Goal: Information Seeking & Learning: Learn about a topic

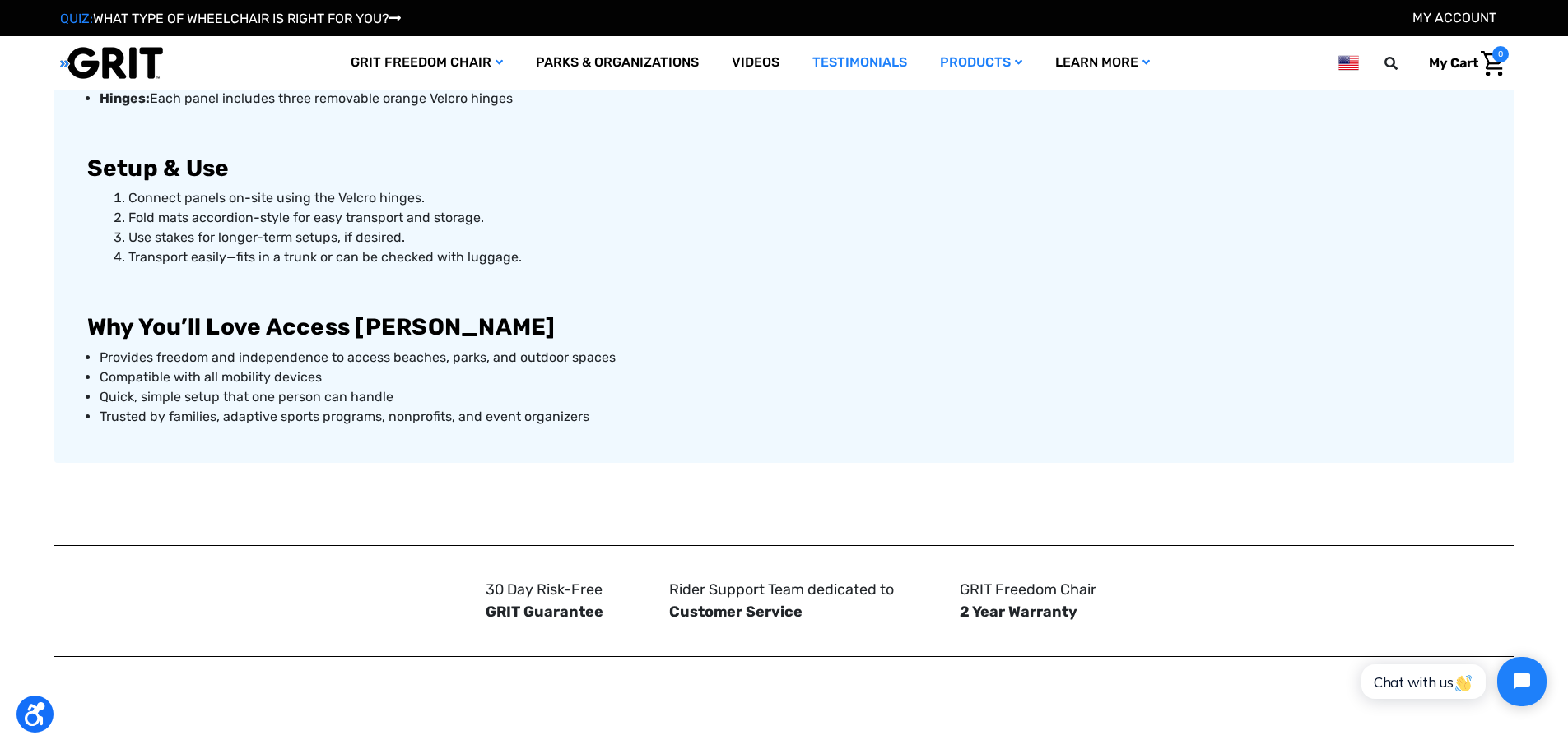
scroll to position [1317, 0]
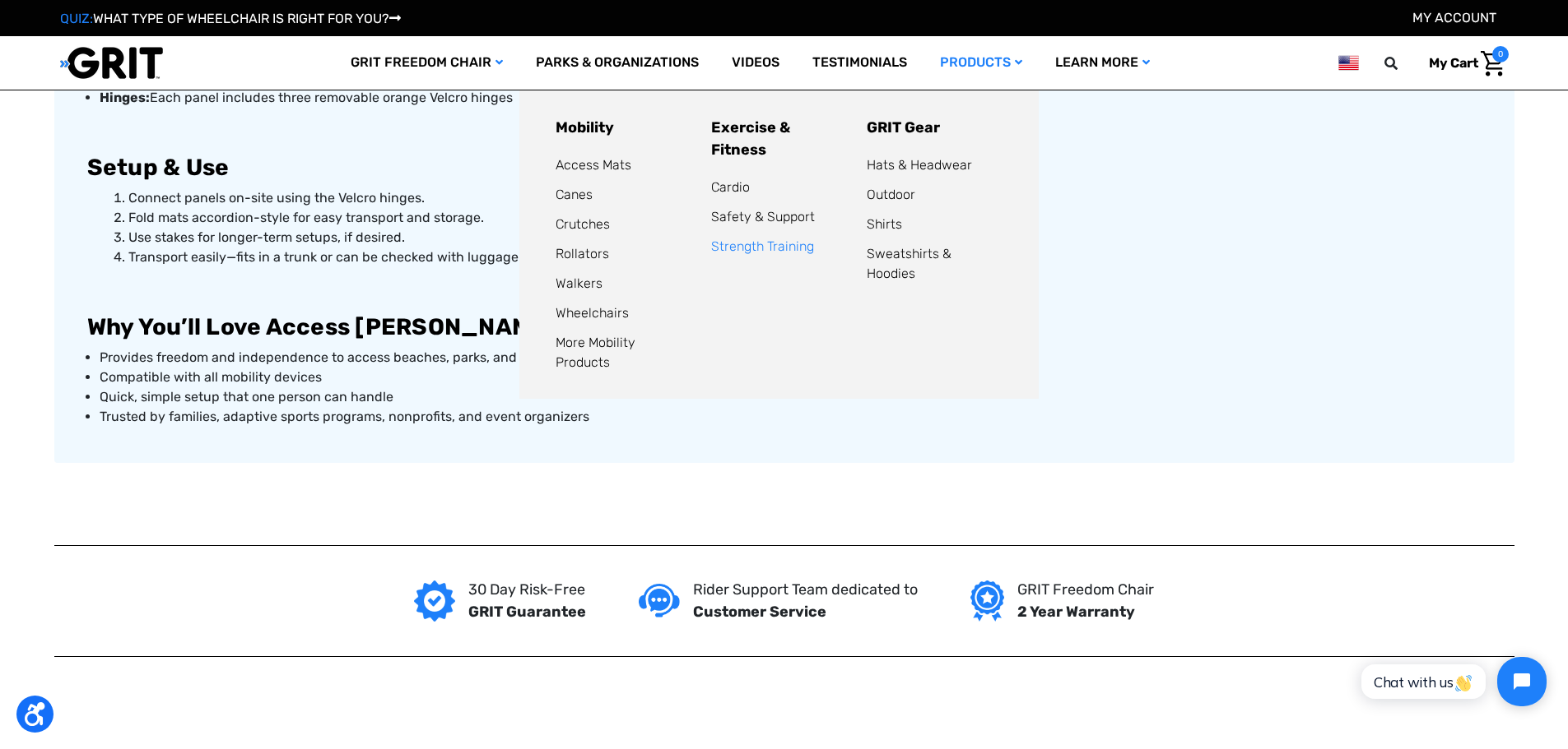
click at [729, 238] on link "Strength Training" at bounding box center [762, 245] width 103 height 15
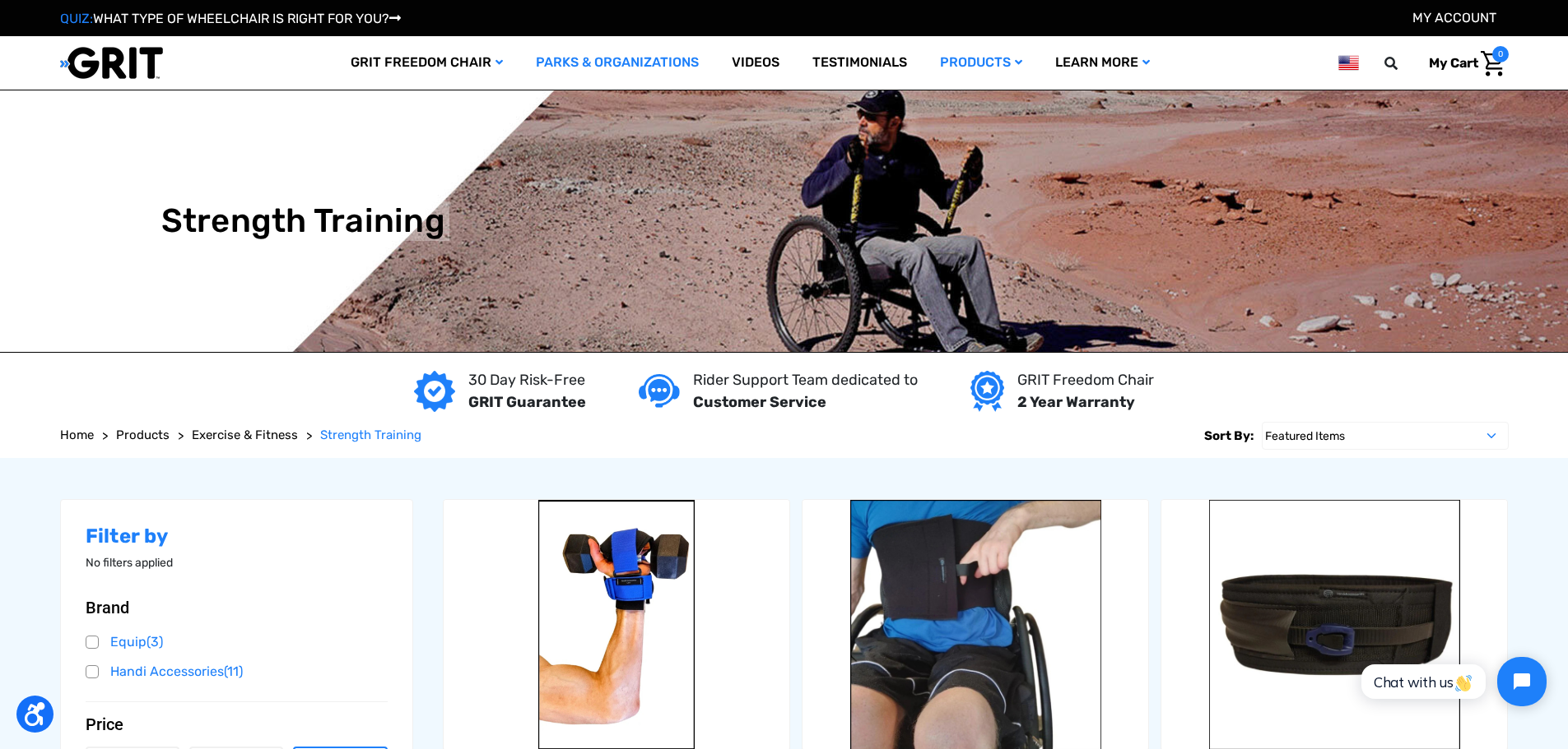
click at [638, 56] on link "Parks & Organizations" at bounding box center [617, 63] width 195 height 54
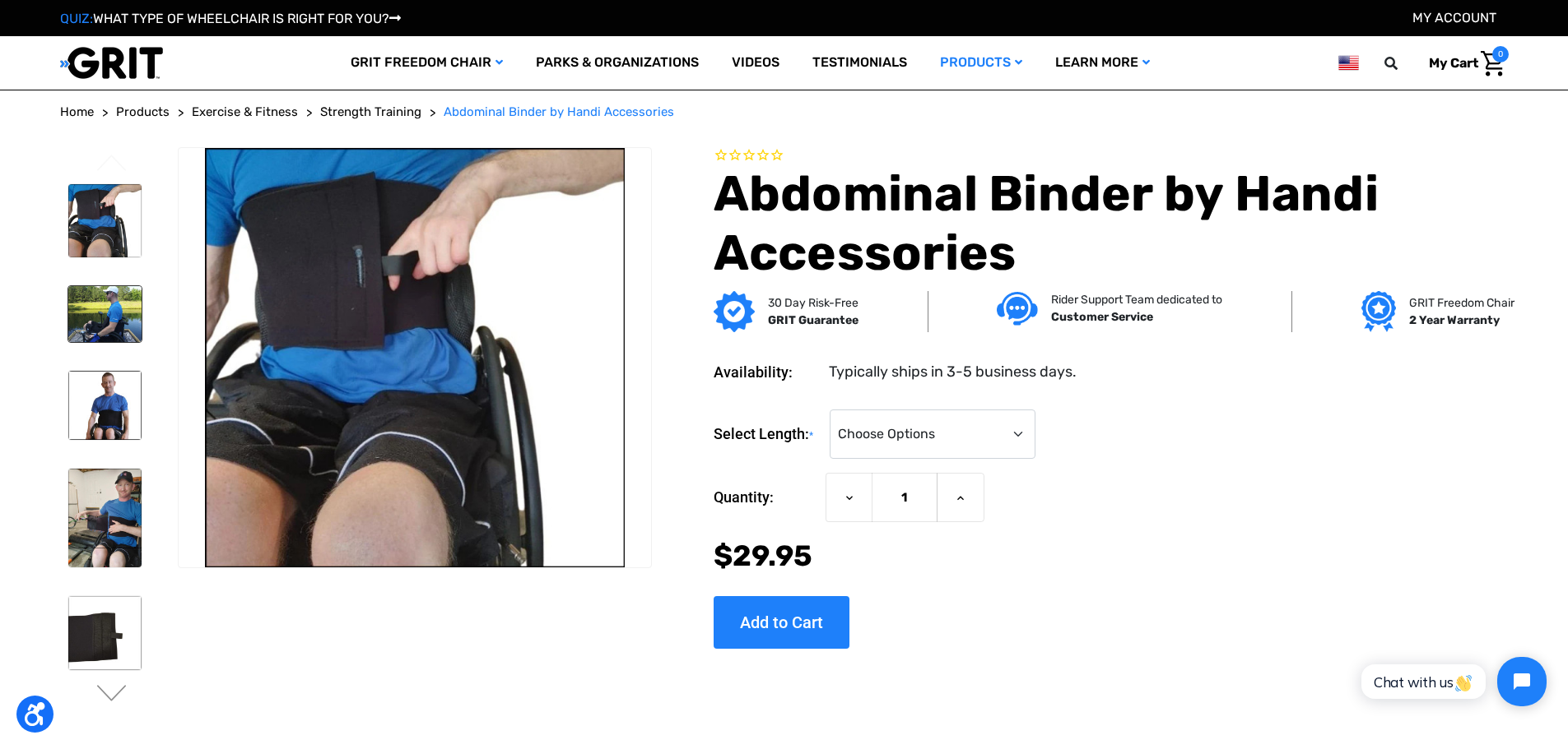
click at [106, 324] on img at bounding box center [105, 313] width 74 height 55
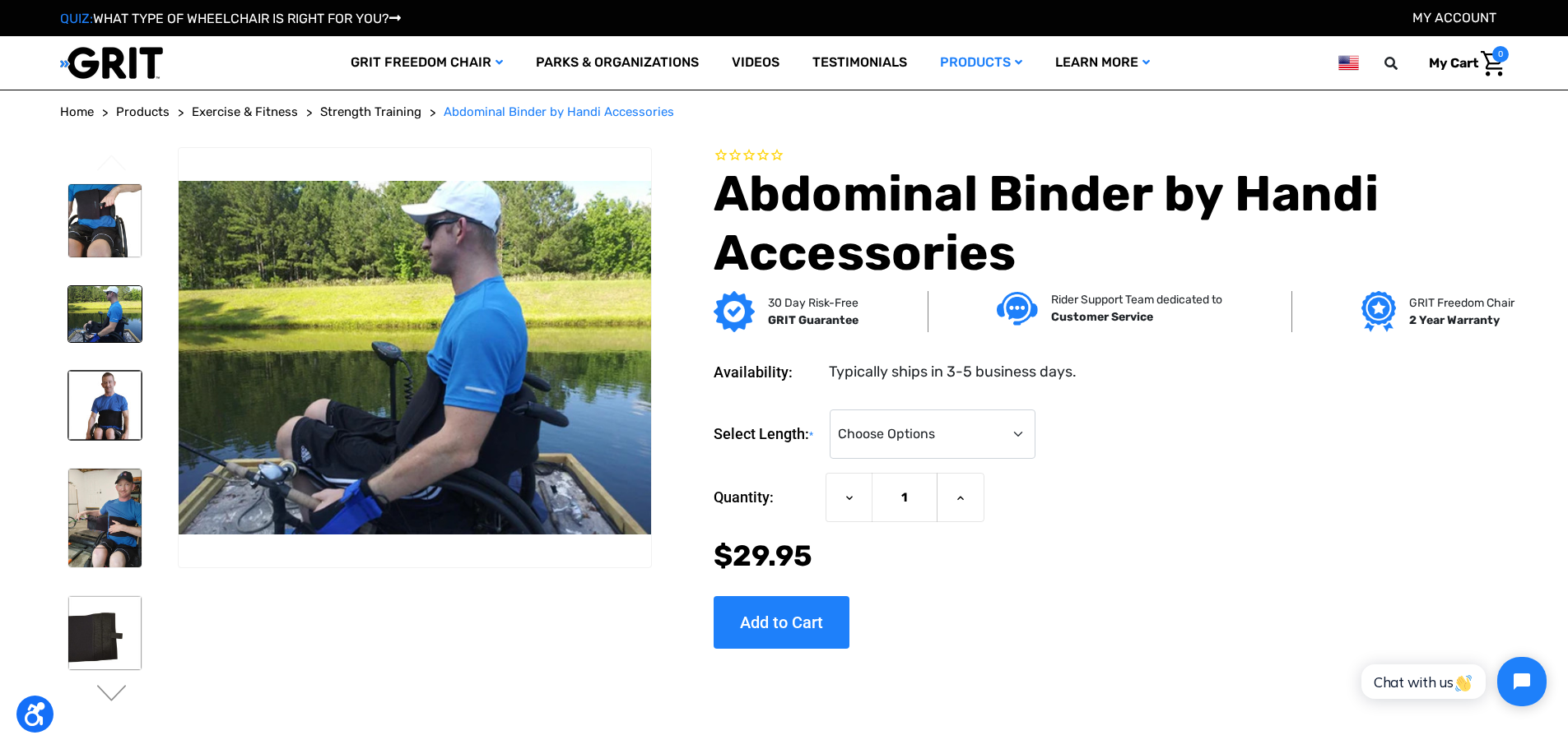
click at [83, 432] on img at bounding box center [105, 405] width 74 height 69
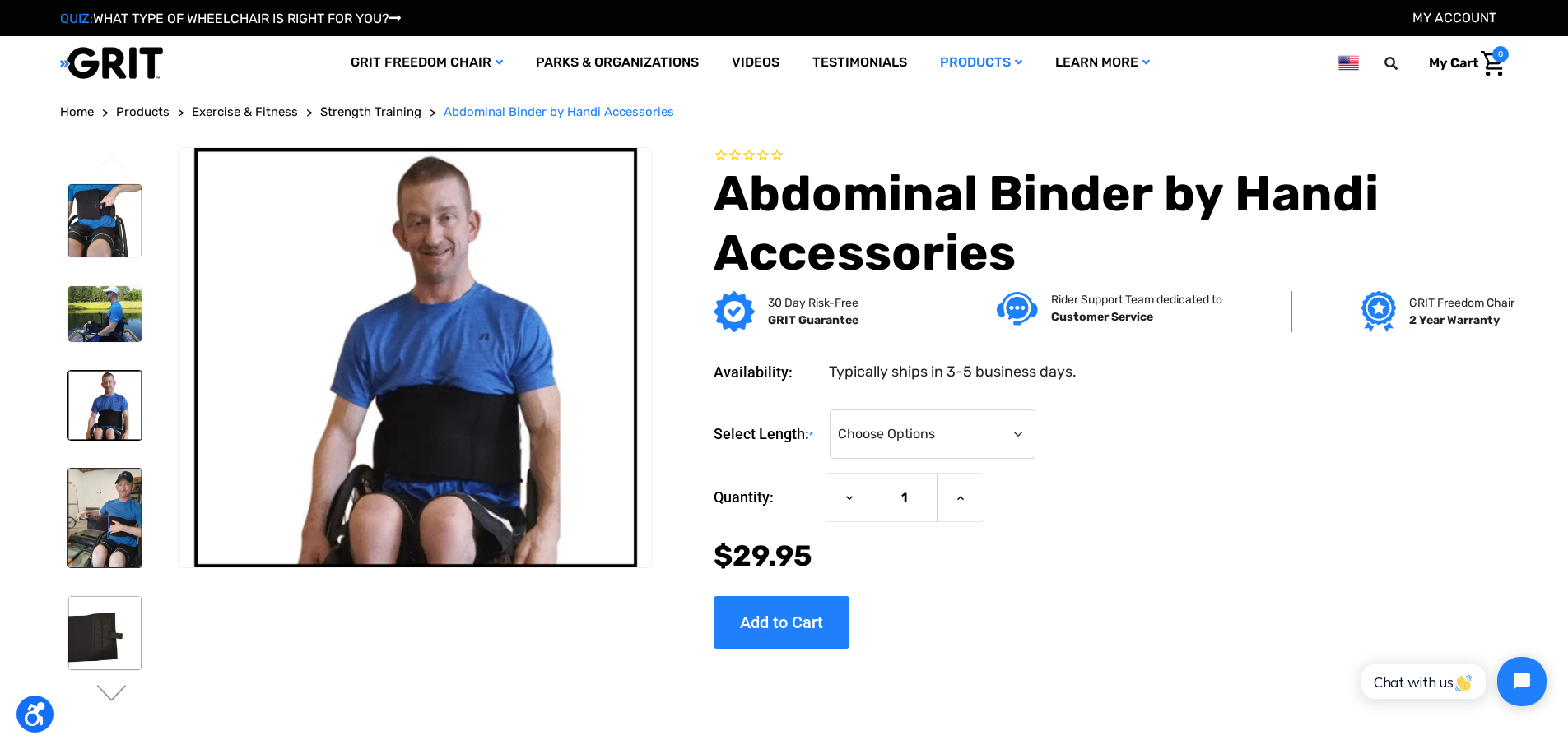
click at [74, 504] on img at bounding box center [105, 518] width 74 height 99
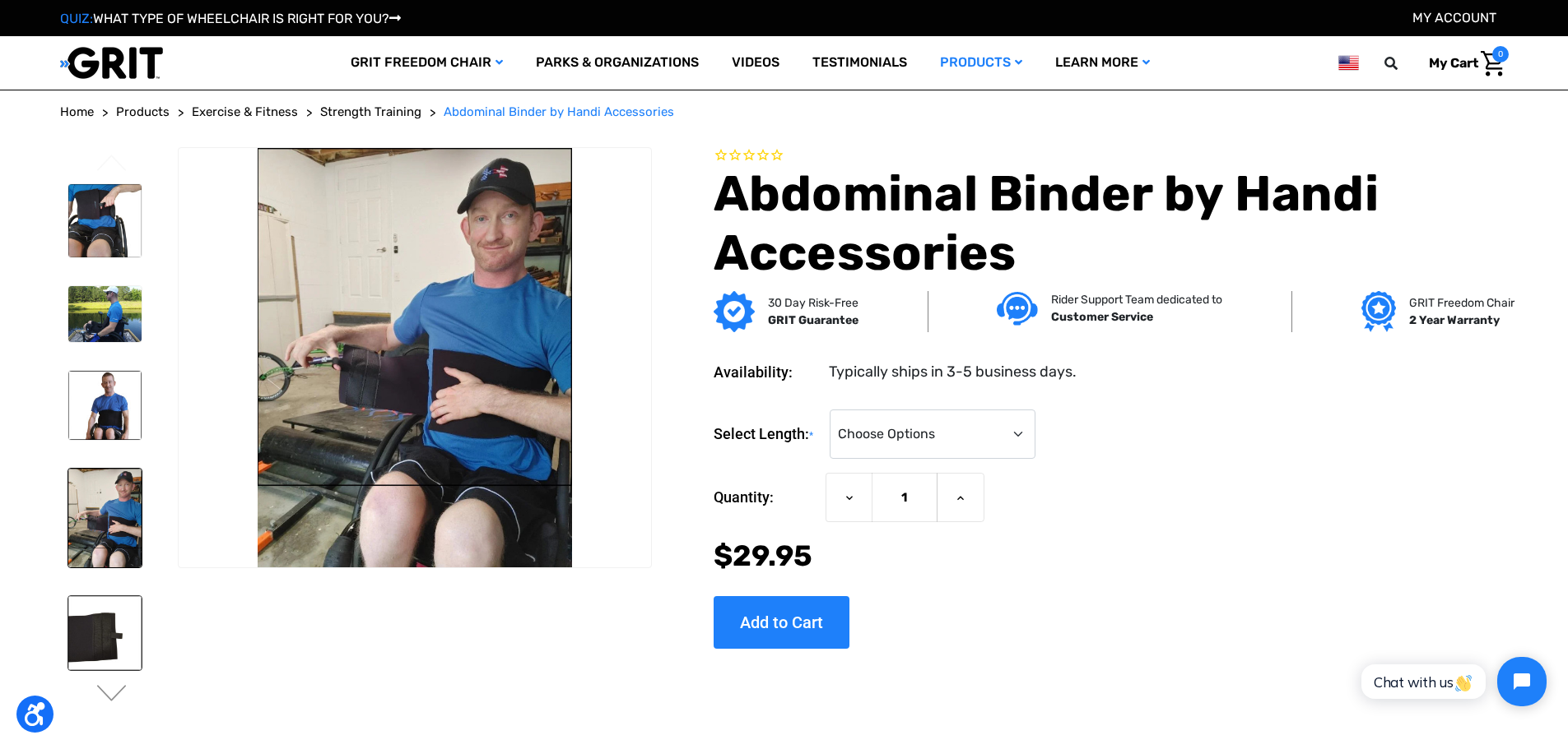
click at [98, 647] on img at bounding box center [105, 633] width 74 height 74
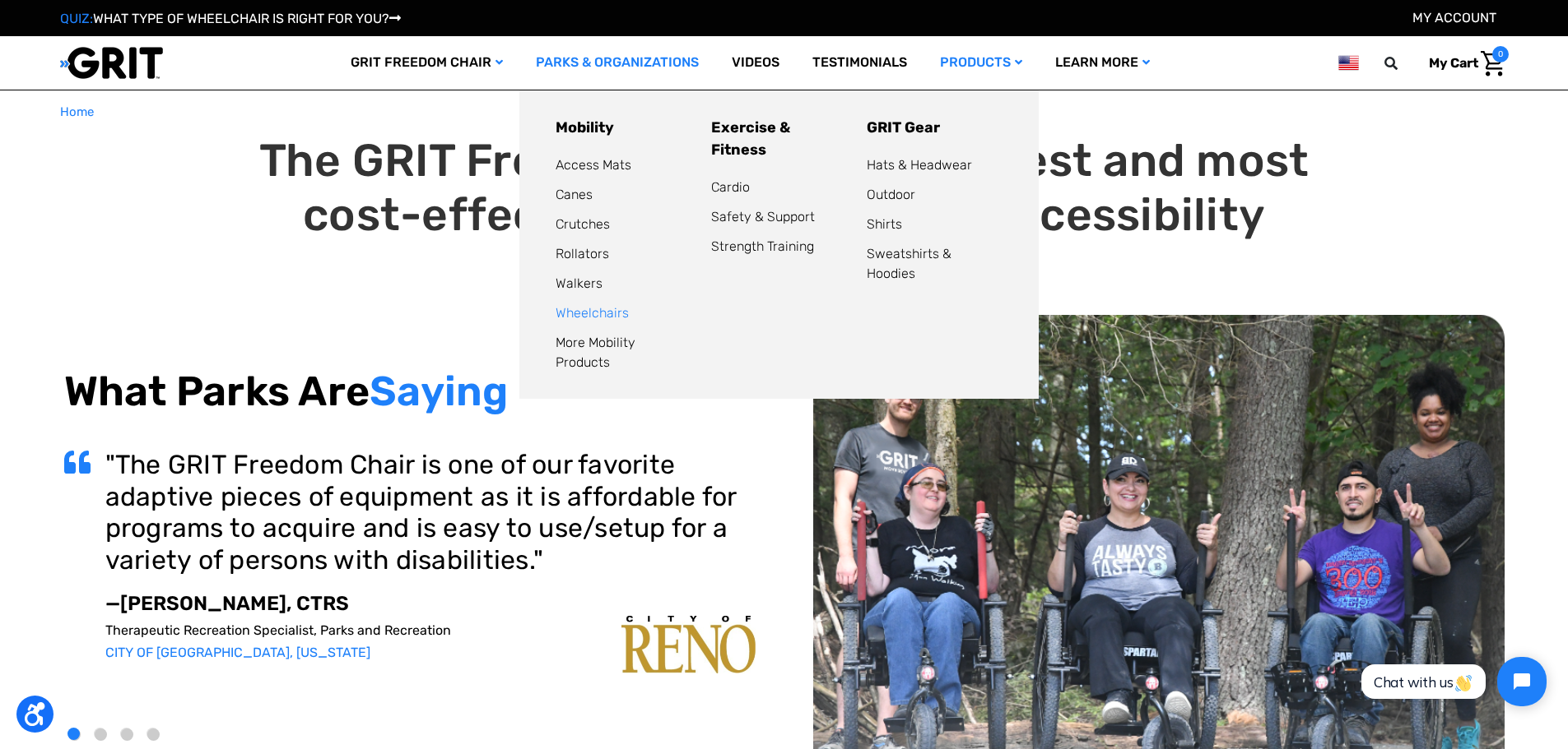
click at [580, 306] on link "Wheelchairs" at bounding box center [593, 313] width 74 height 15
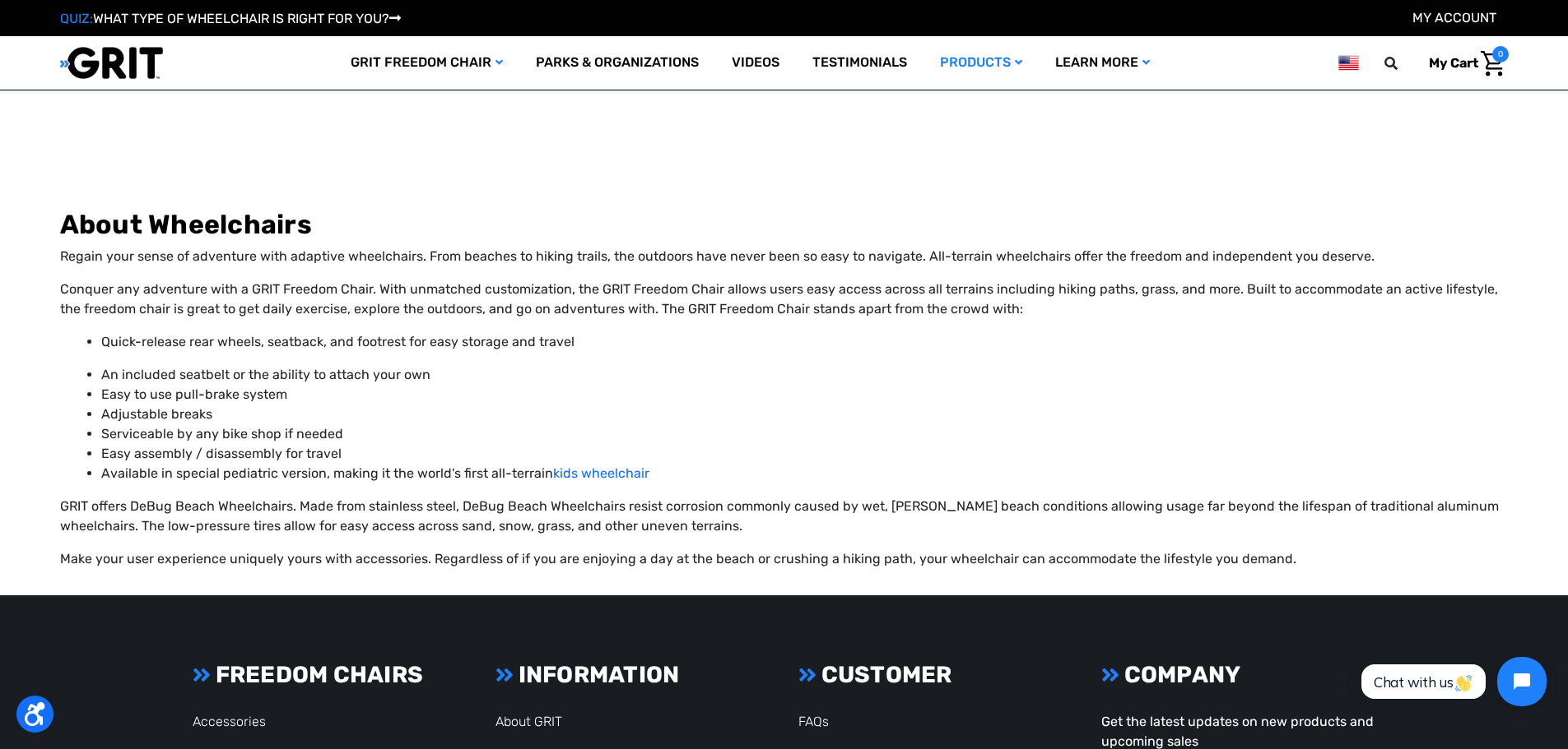
scroll to position [2808, 0]
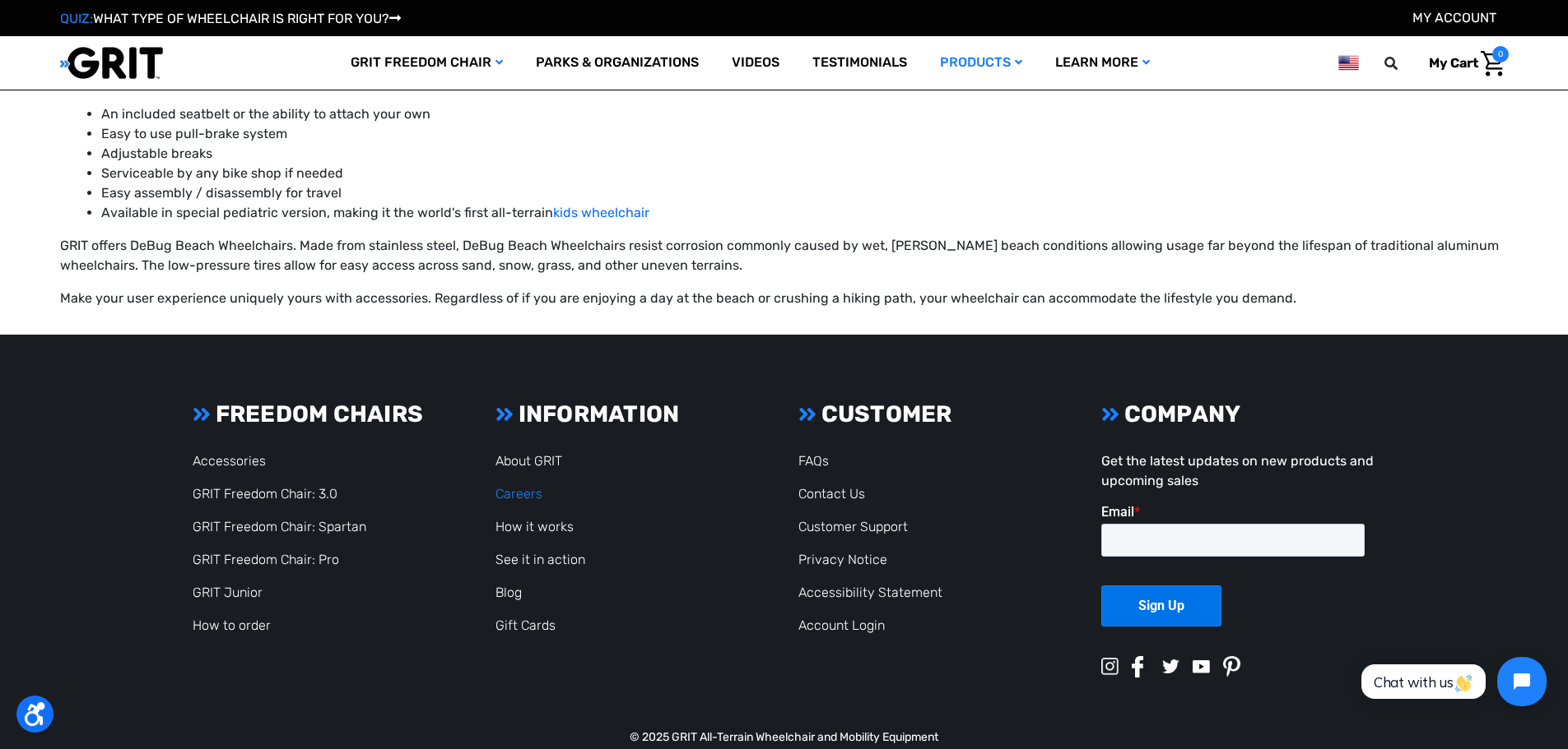
click at [511, 486] on link "Careers" at bounding box center [519, 493] width 47 height 15
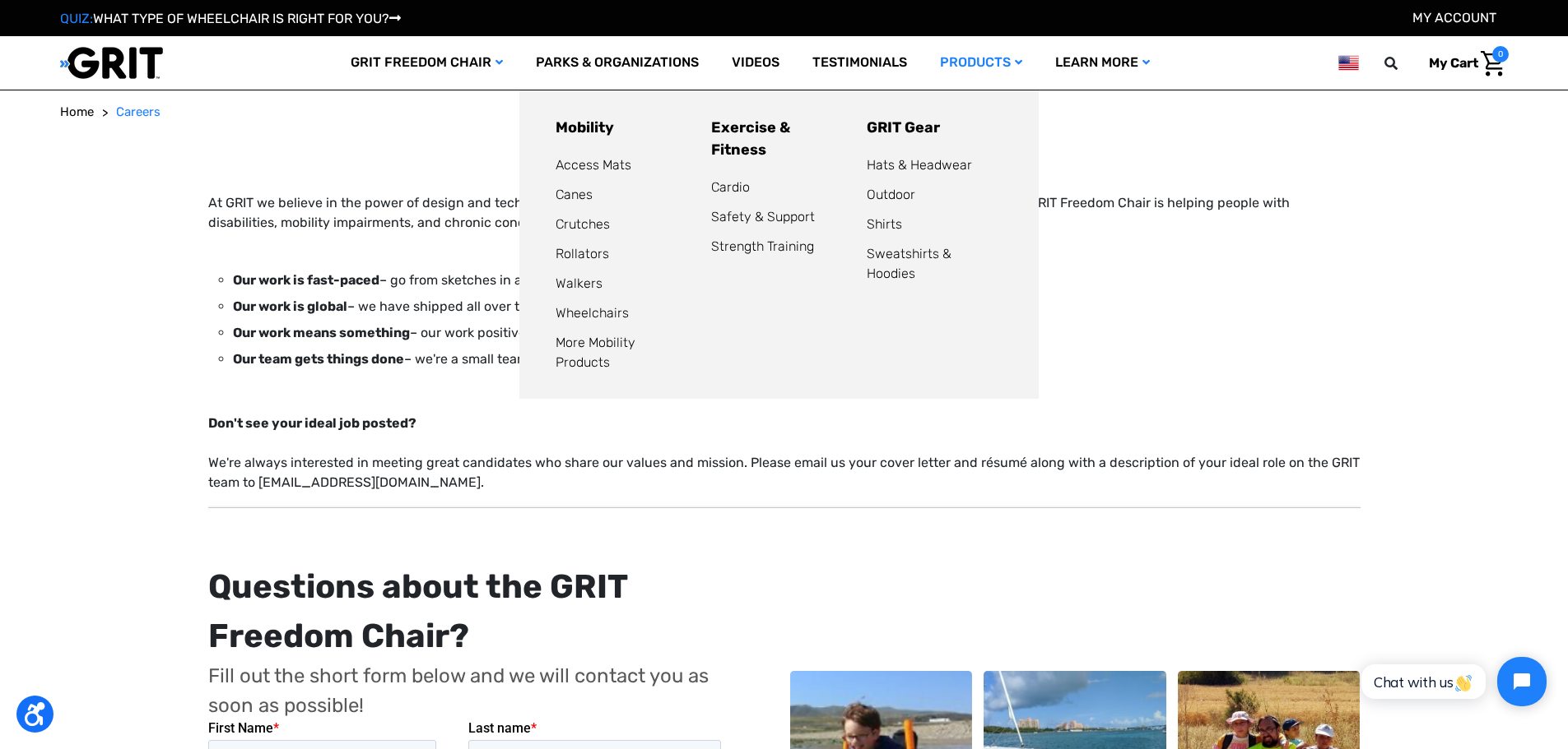
click at [950, 55] on link "Products" at bounding box center [981, 63] width 116 height 54
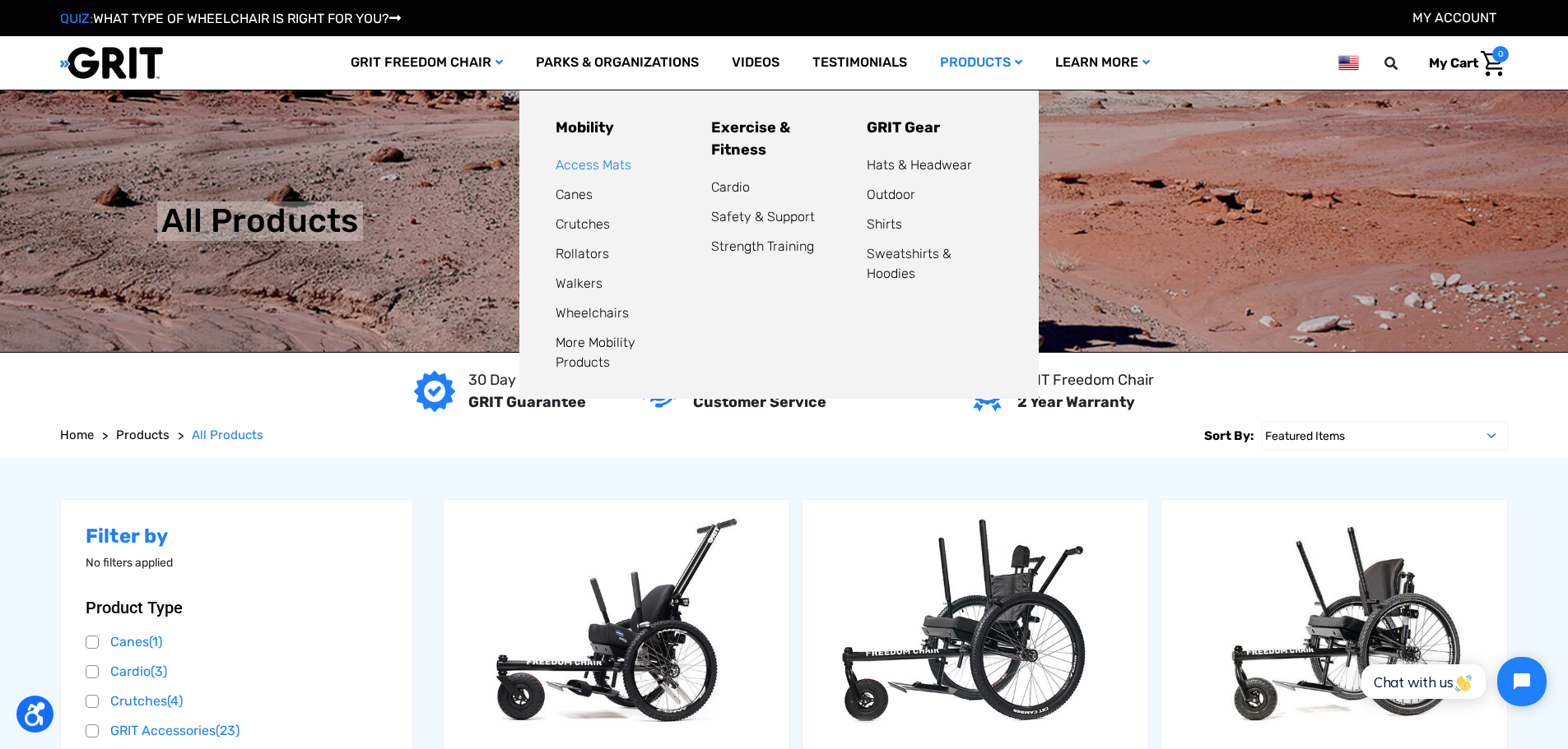
click at [611, 165] on link "Access Mats" at bounding box center [593, 164] width 75 height 15
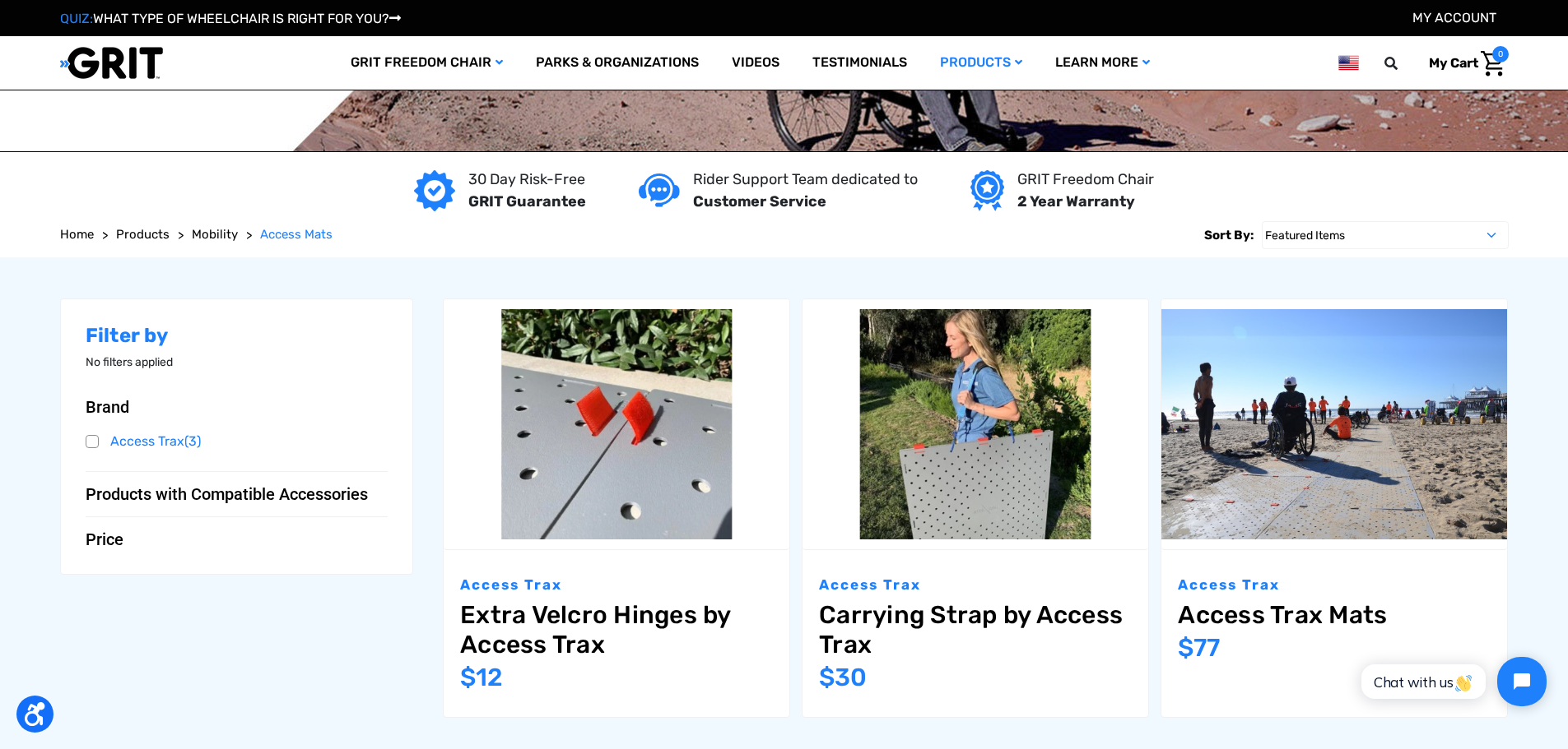
scroll to position [82, 0]
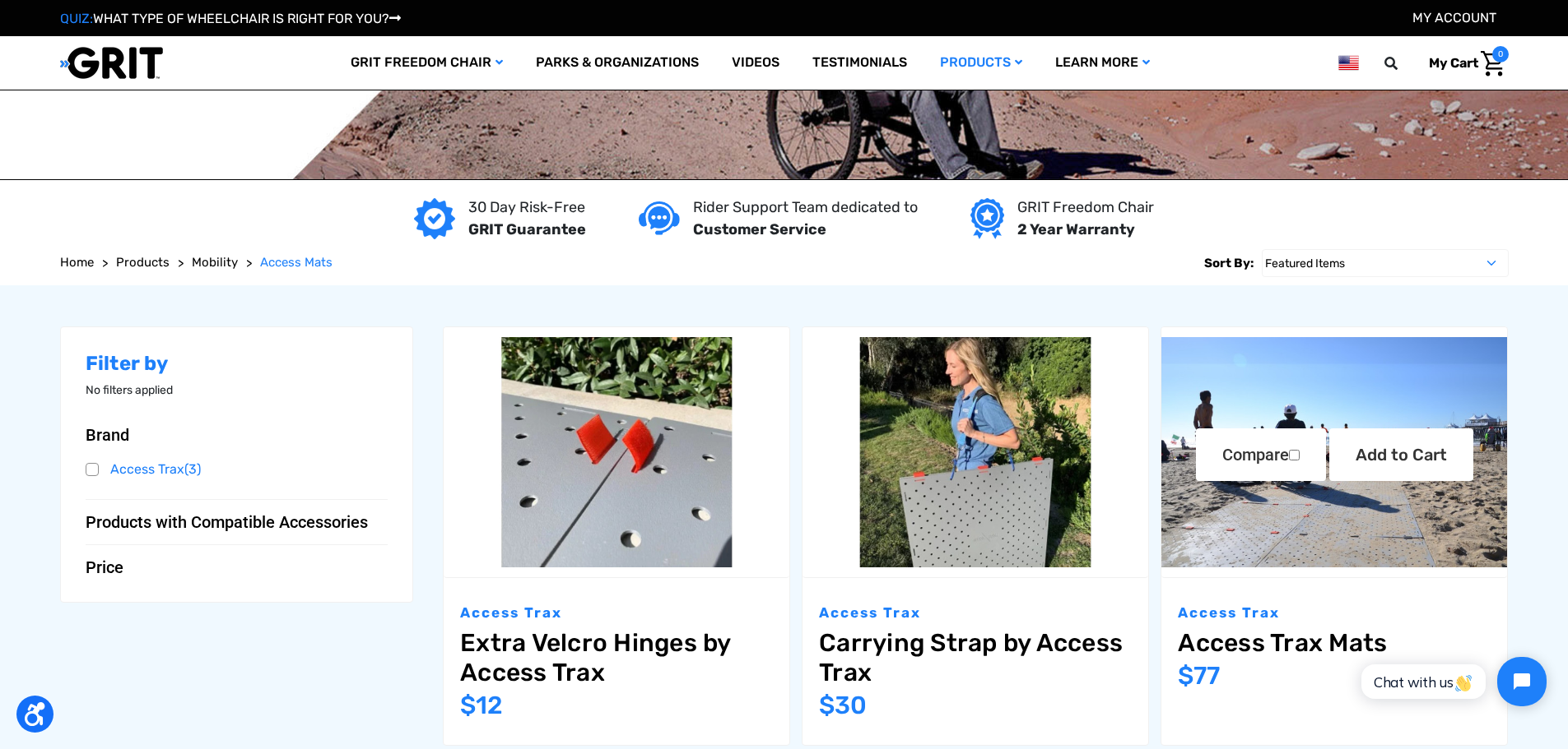
click at [1381, 363] on img "Access Trax Mats,$77.00\a" at bounding box center [1334, 452] width 346 height 230
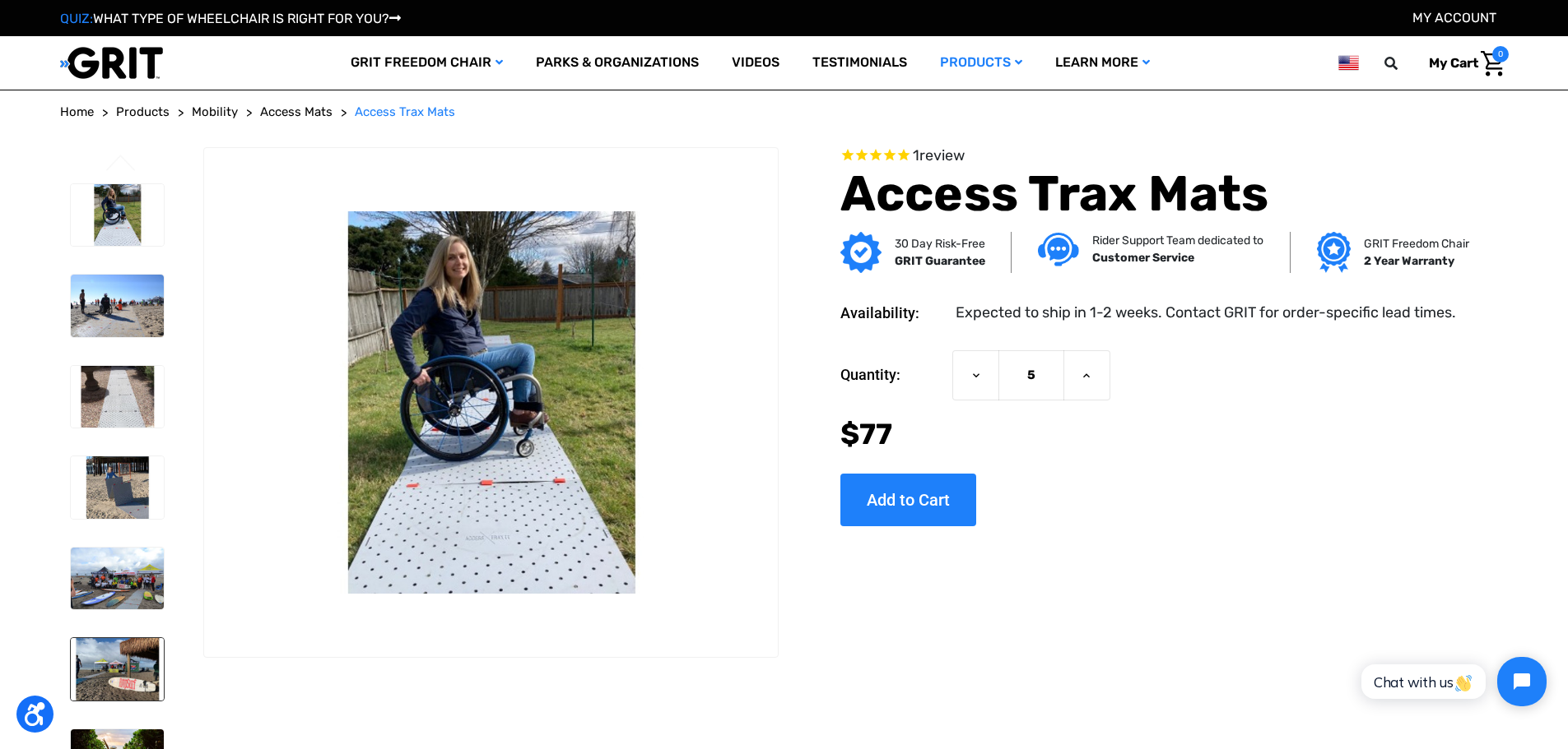
click at [108, 656] on img at bounding box center [117, 669] width 93 height 63
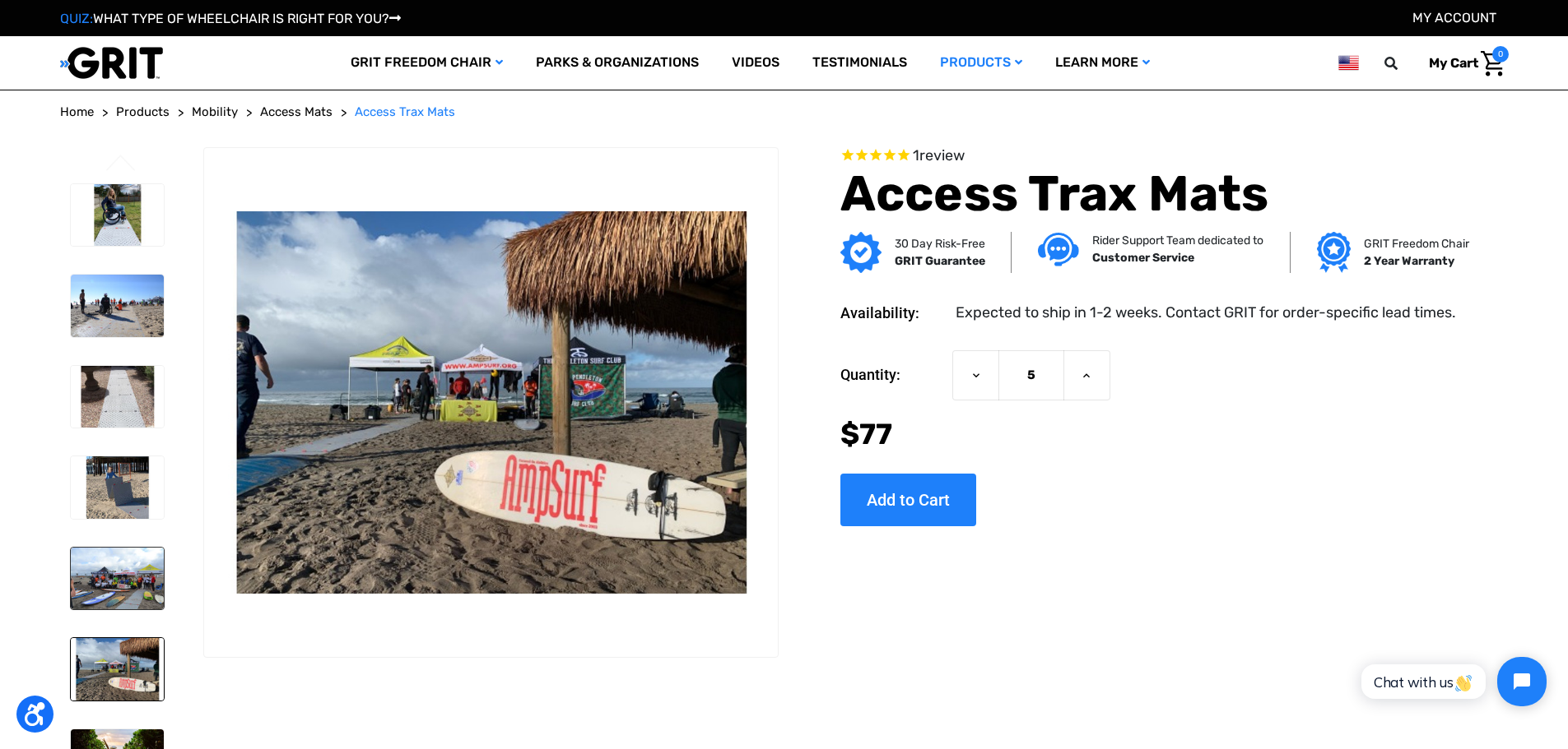
click at [122, 592] on img at bounding box center [117, 579] width 93 height 63
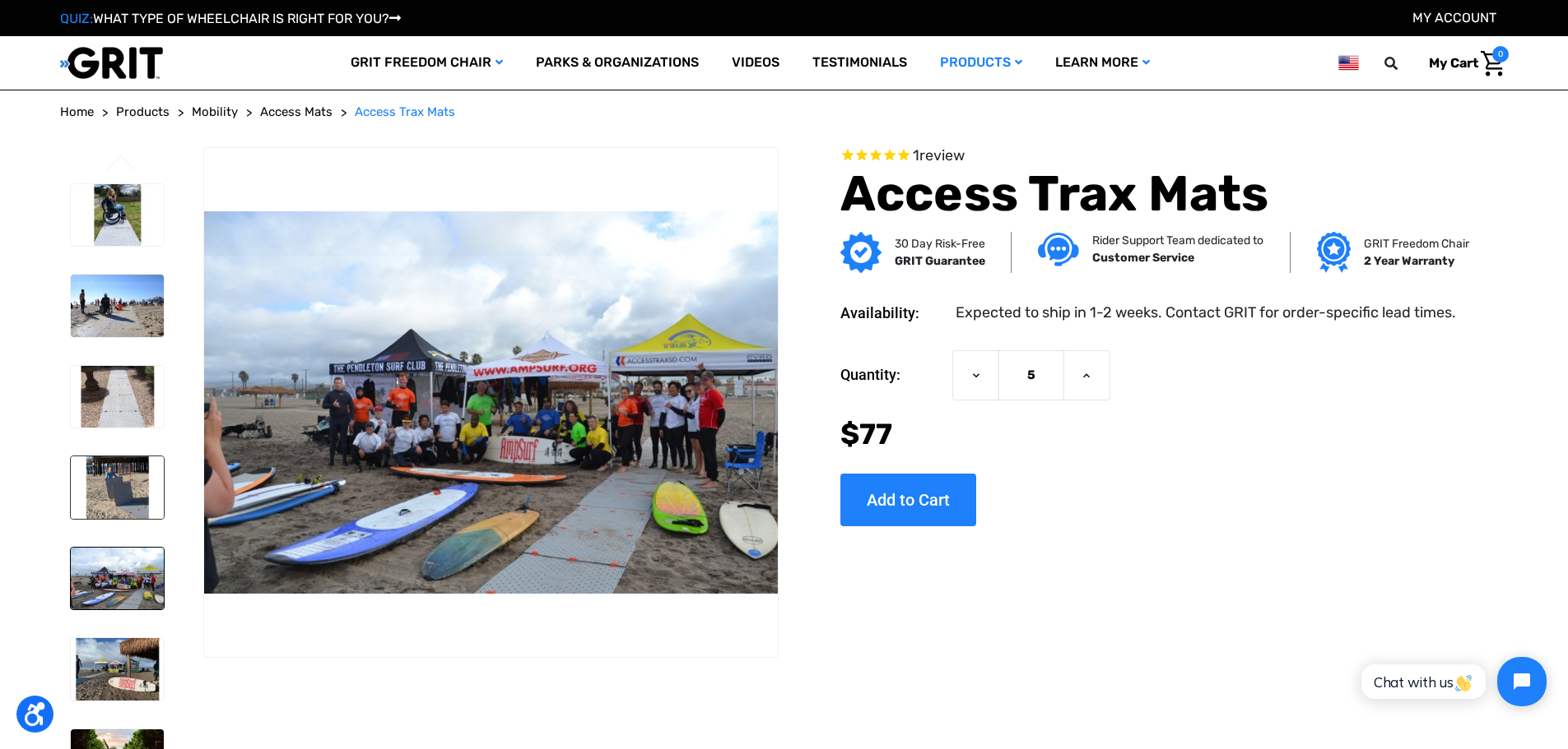
click at [109, 515] on img at bounding box center [117, 487] width 93 height 63
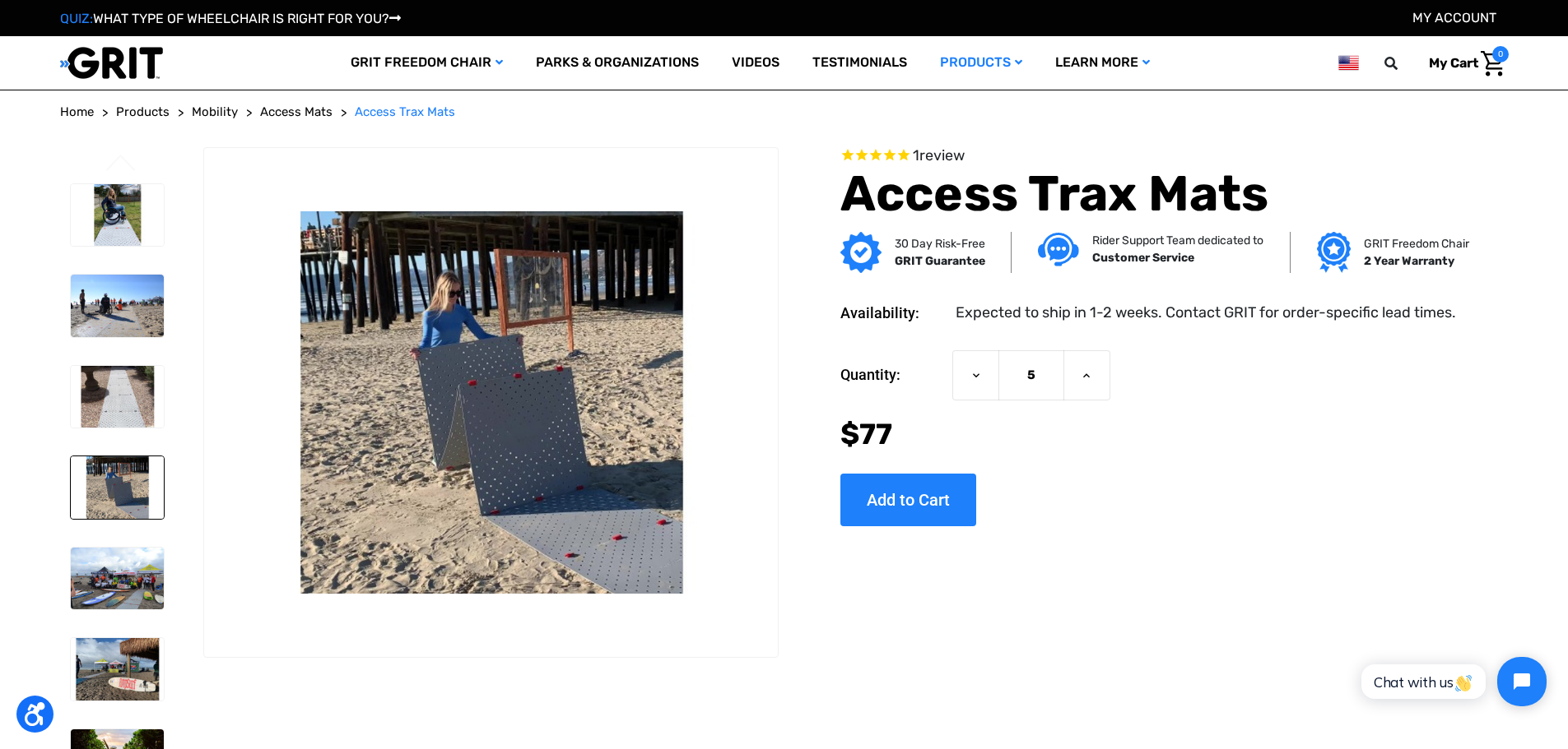
click at [170, 293] on li at bounding box center [117, 306] width 108 height 79
